Goal: Find contact information: Obtain details needed to contact an individual or organization

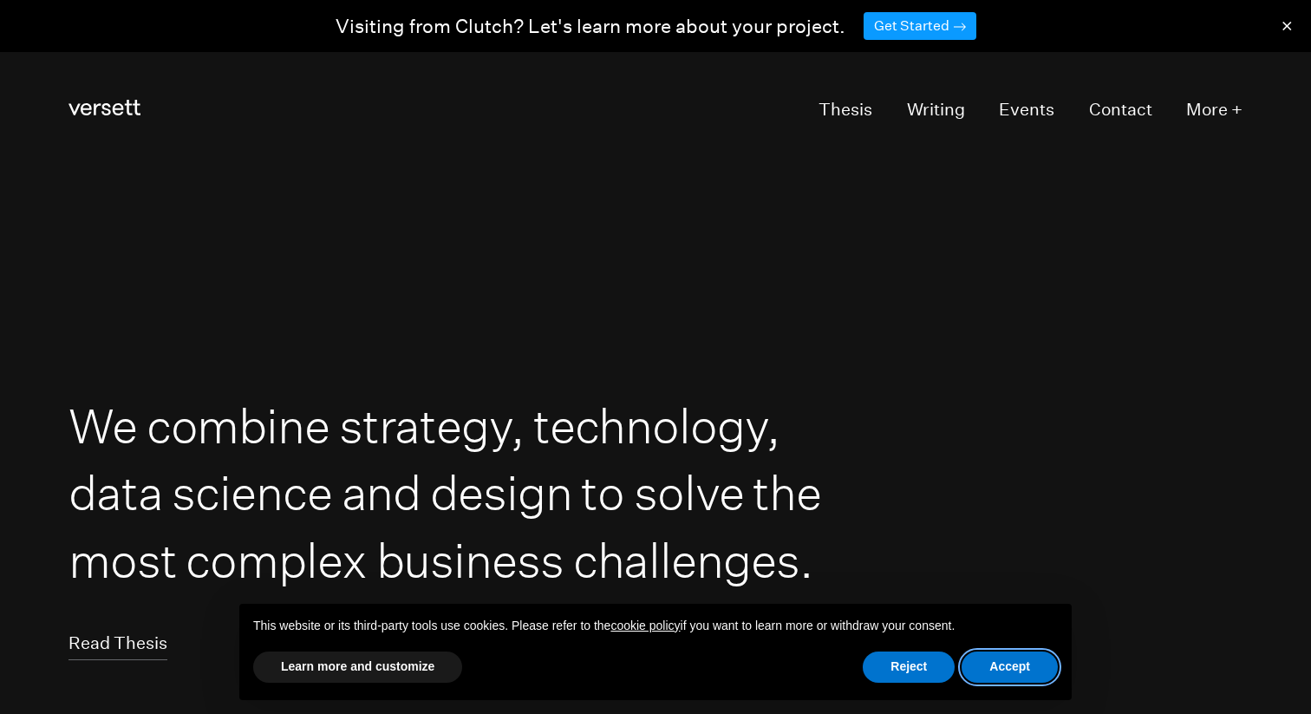
click at [1028, 658] on button "Accept" at bounding box center [1010, 666] width 96 height 31
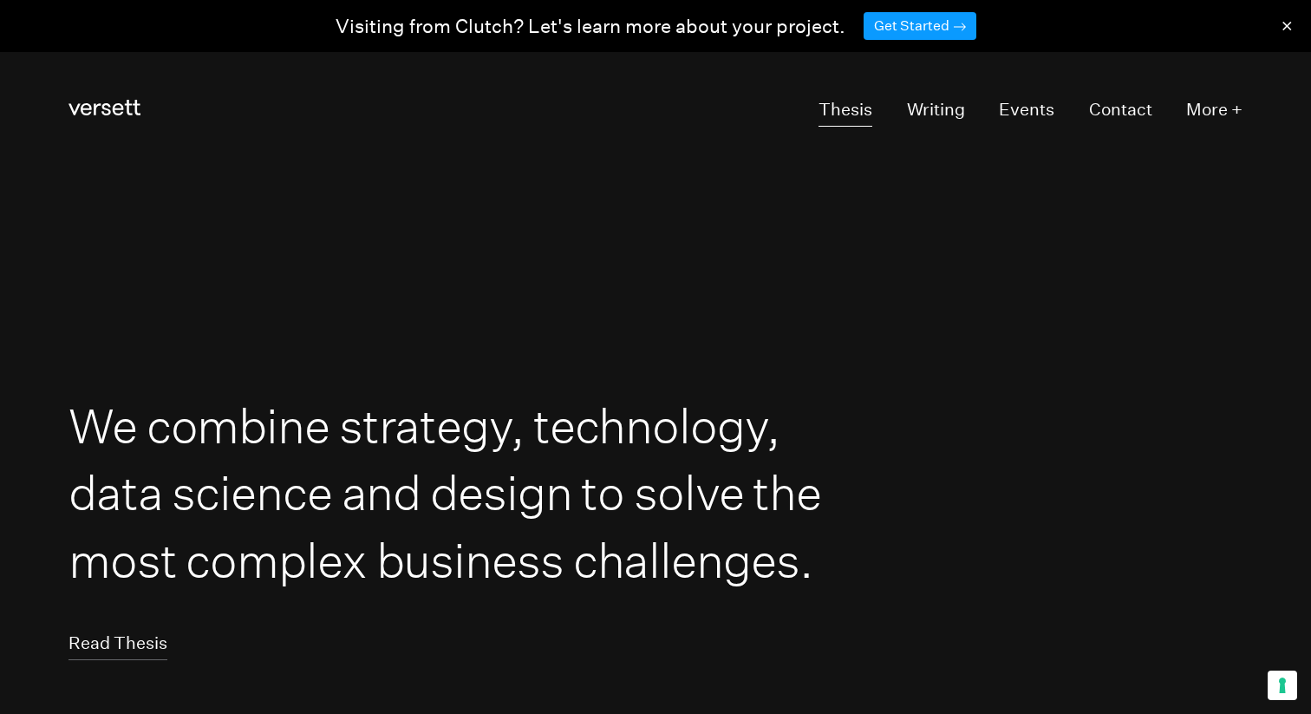
click at [831, 109] on link "Thesis" at bounding box center [846, 111] width 54 height 33
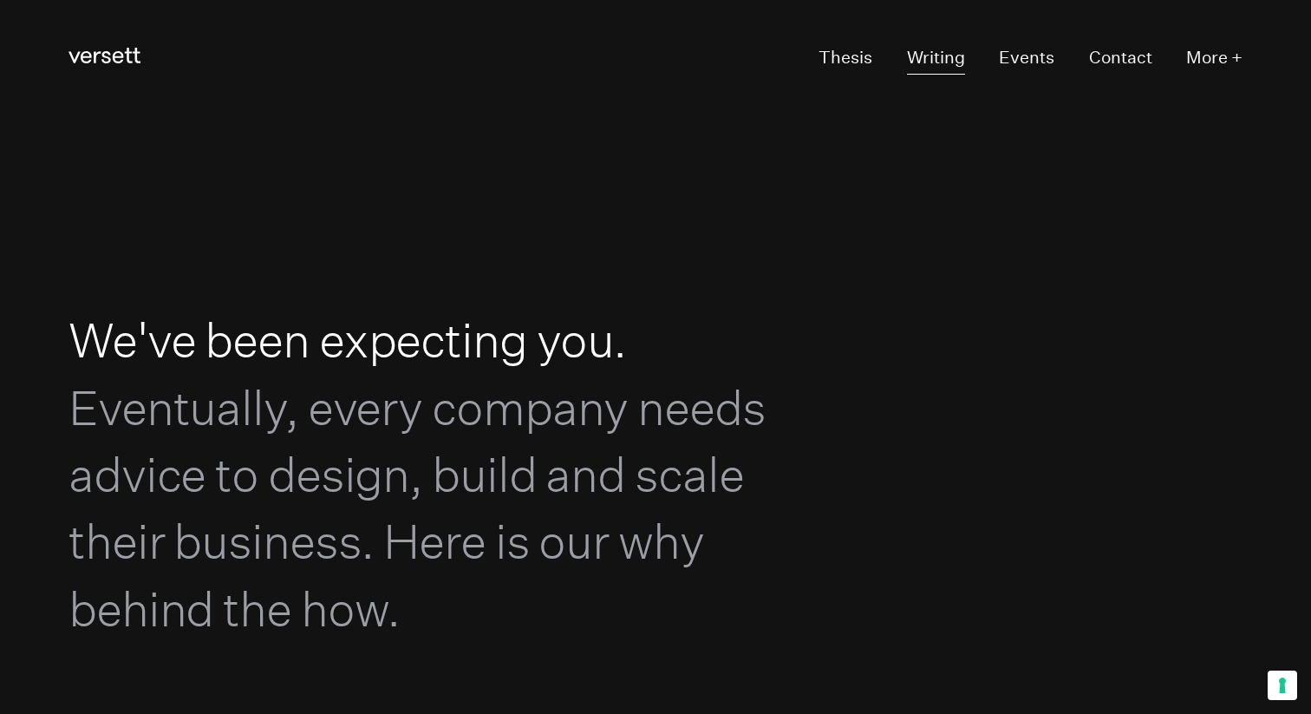
click at [923, 63] on link "Writing" at bounding box center [936, 58] width 58 height 33
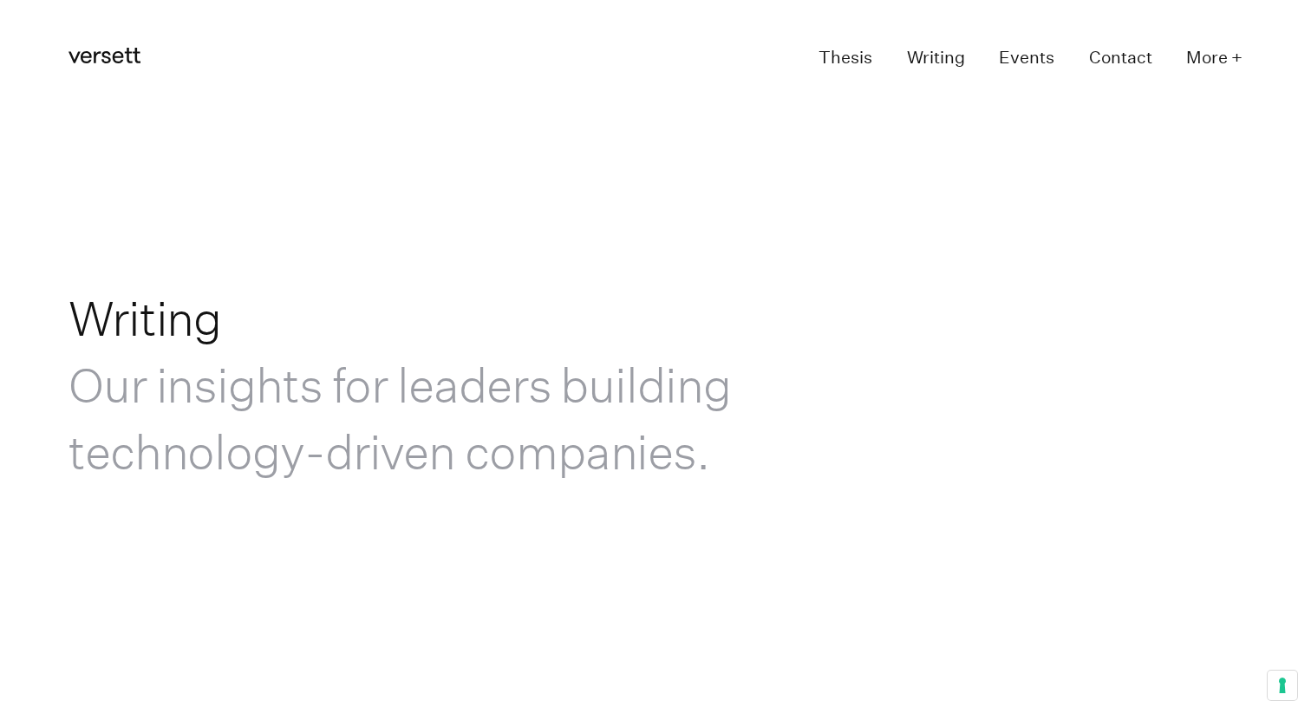
click at [1032, 58] on link "Events" at bounding box center [1026, 58] width 55 height 33
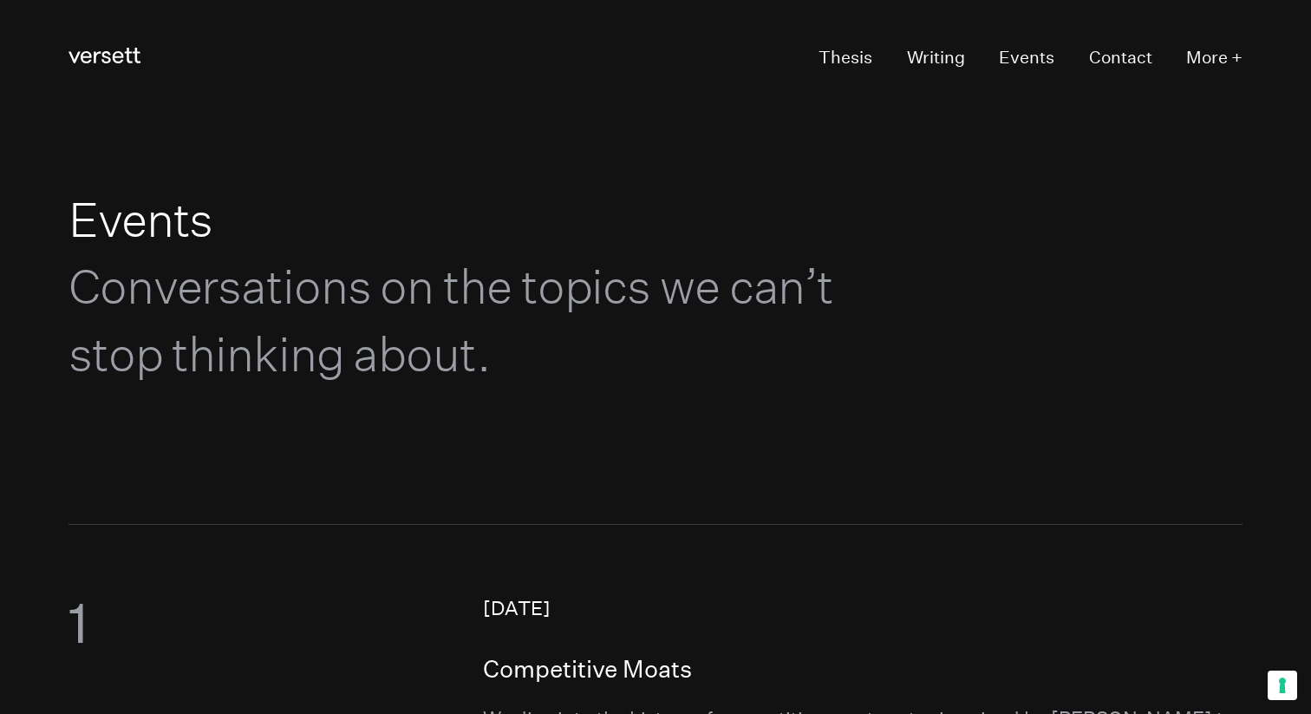
click at [1082, 47] on ul "Thesis Writing Events Contact More +" at bounding box center [1013, 58] width 459 height 33
click at [1086, 56] on ul "Thesis Writing Events Contact More +" at bounding box center [1013, 58] width 459 height 33
click at [1112, 59] on link "Contact" at bounding box center [1120, 58] width 63 height 33
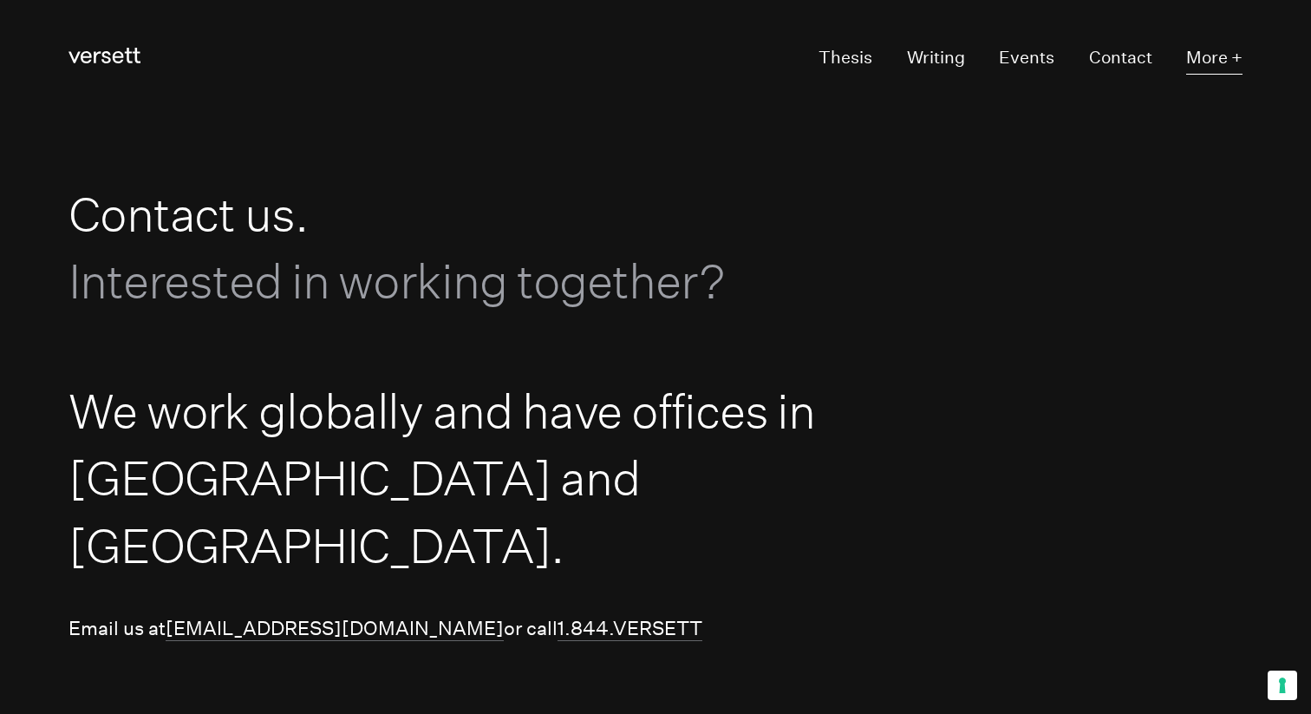
click at [1241, 61] on button "More +" at bounding box center [1214, 58] width 56 height 33
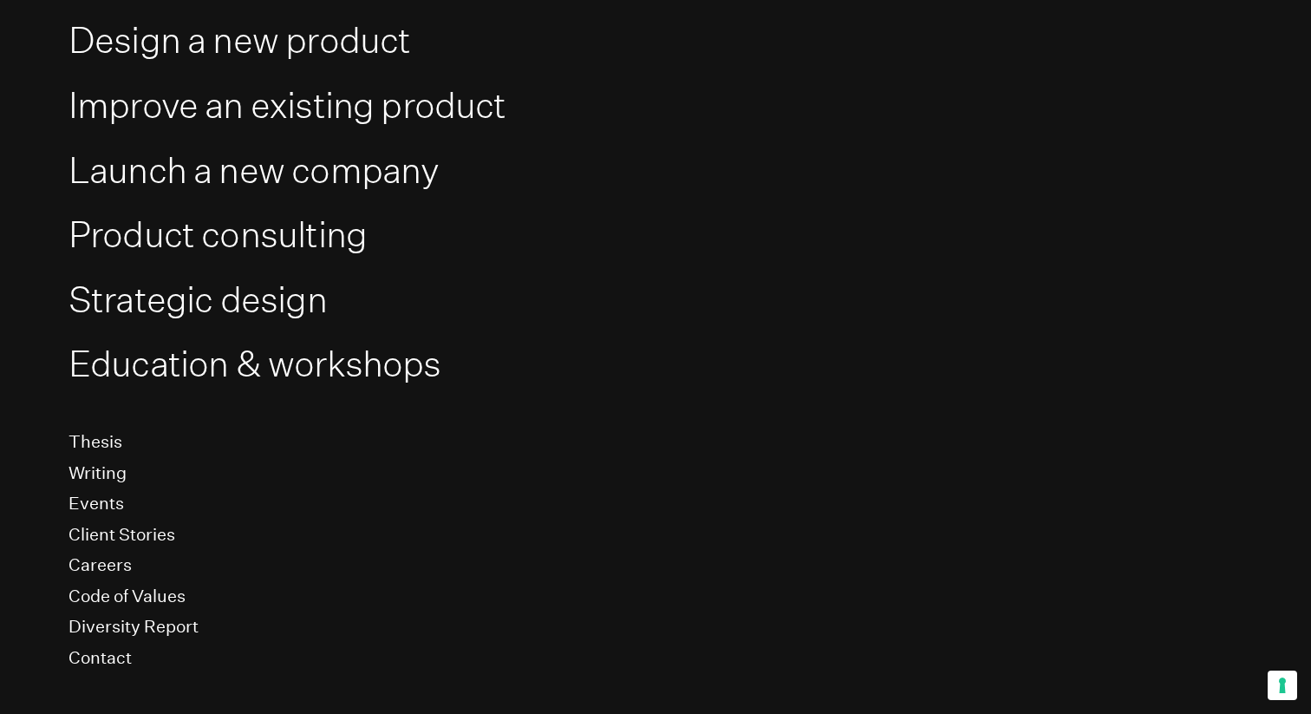
scroll to position [209, 0]
